Goal: Obtain resource: Obtain resource

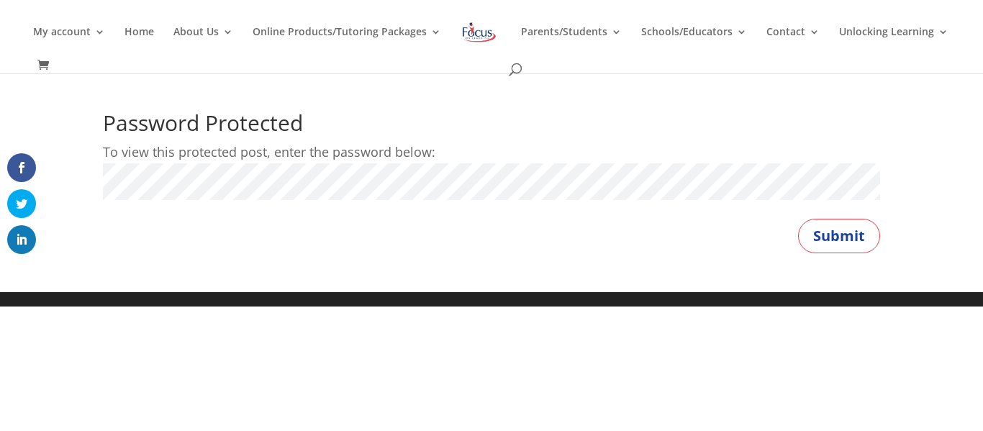
click at [374, 204] on p "Password:" at bounding box center [491, 188] width 777 height 50
click at [813, 243] on button "Submit" at bounding box center [839, 236] width 82 height 35
